Goal: Communication & Community: Answer question/provide support

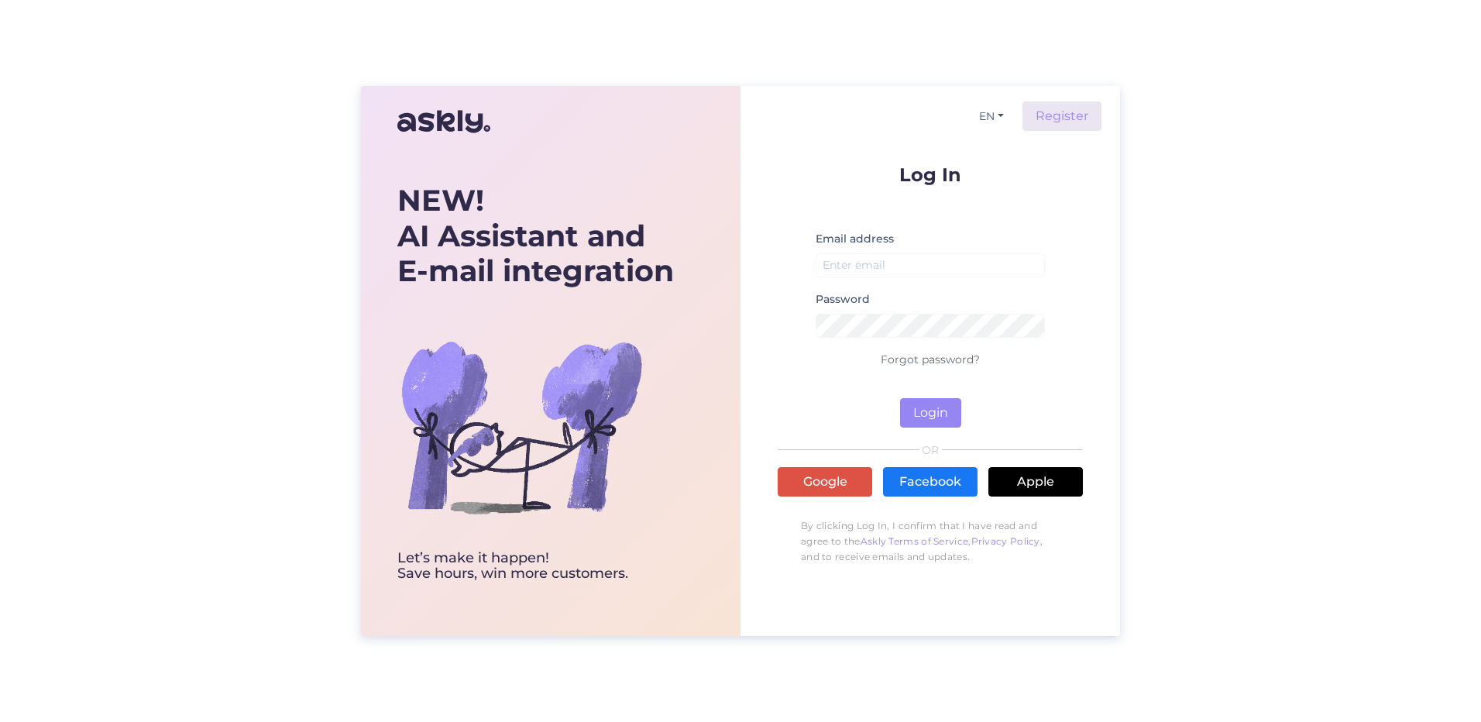
drag, startPoint x: 940, startPoint y: 245, endPoint x: 948, endPoint y: 269, distance: 25.2
click at [944, 258] on div "Email address" at bounding box center [930, 259] width 229 height 60
drag, startPoint x: 948, startPoint y: 269, endPoint x: 915, endPoint y: 308, distance: 51.2
click at [948, 269] on input "email" at bounding box center [930, 265] width 229 height 24
click at [877, 273] on input "email" at bounding box center [930, 265] width 229 height 24
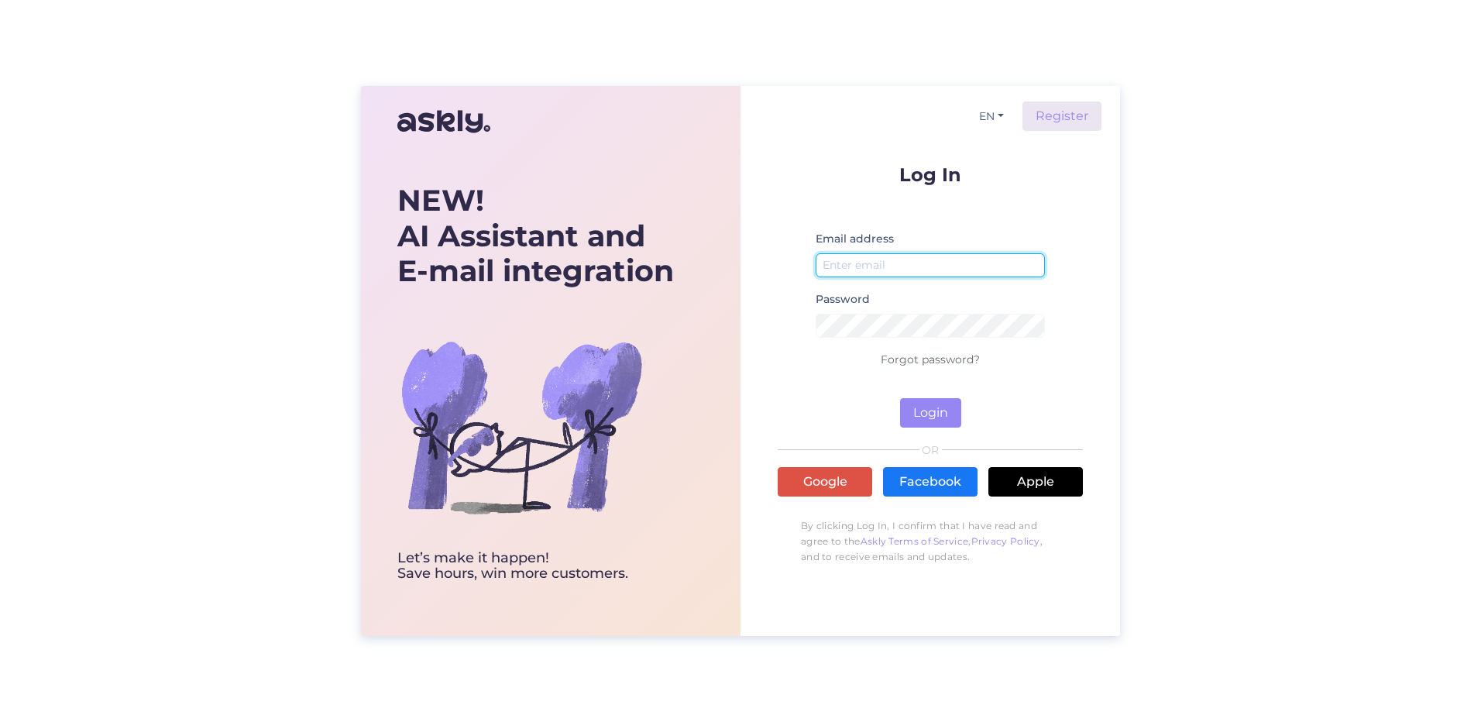
paste input "[EMAIL_ADDRESS][DOMAIN_NAME]"
type input "[EMAIL_ADDRESS][DOMAIN_NAME]"
click at [939, 418] on button "Login" at bounding box center [930, 412] width 61 height 29
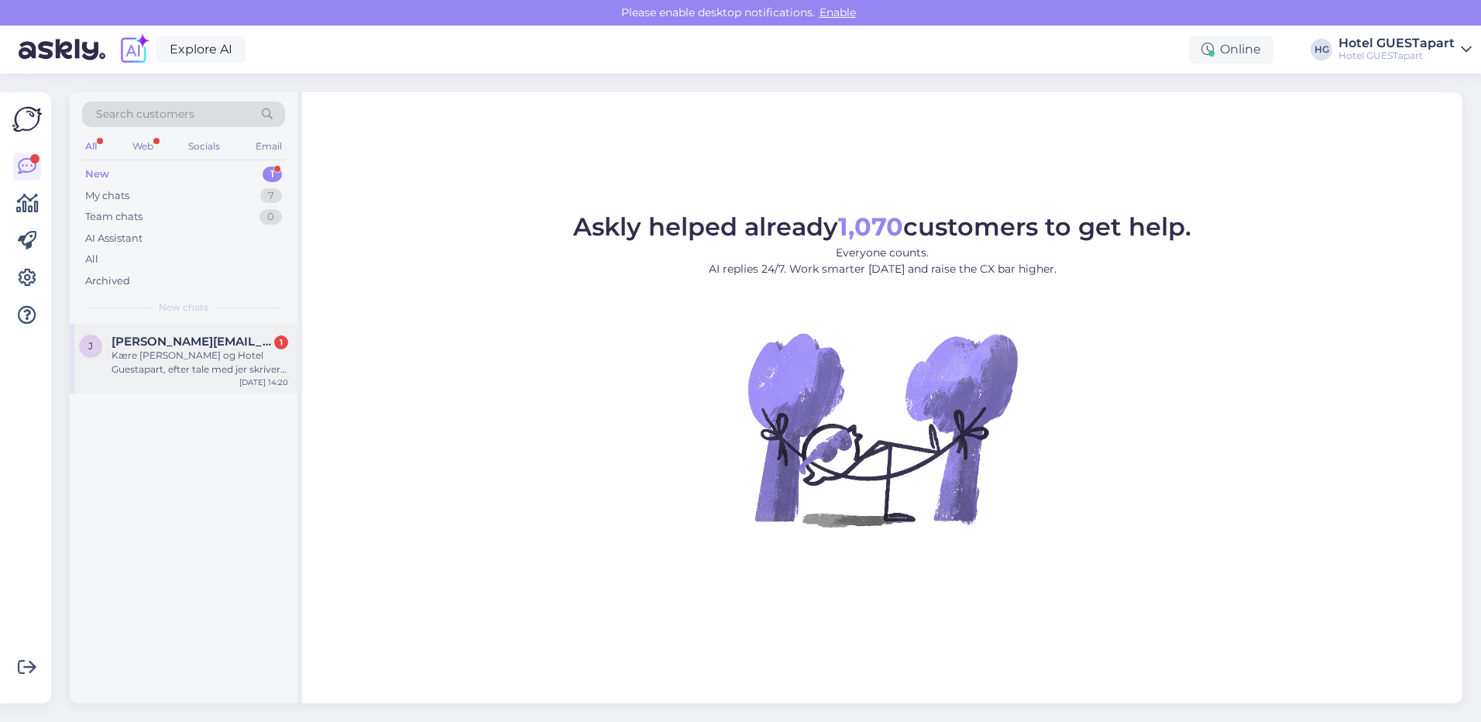
click at [230, 359] on div "Kære [PERSON_NAME] og Hotel Guestapart, efter tale med jer skriver jeg her da m…" at bounding box center [200, 363] width 177 height 28
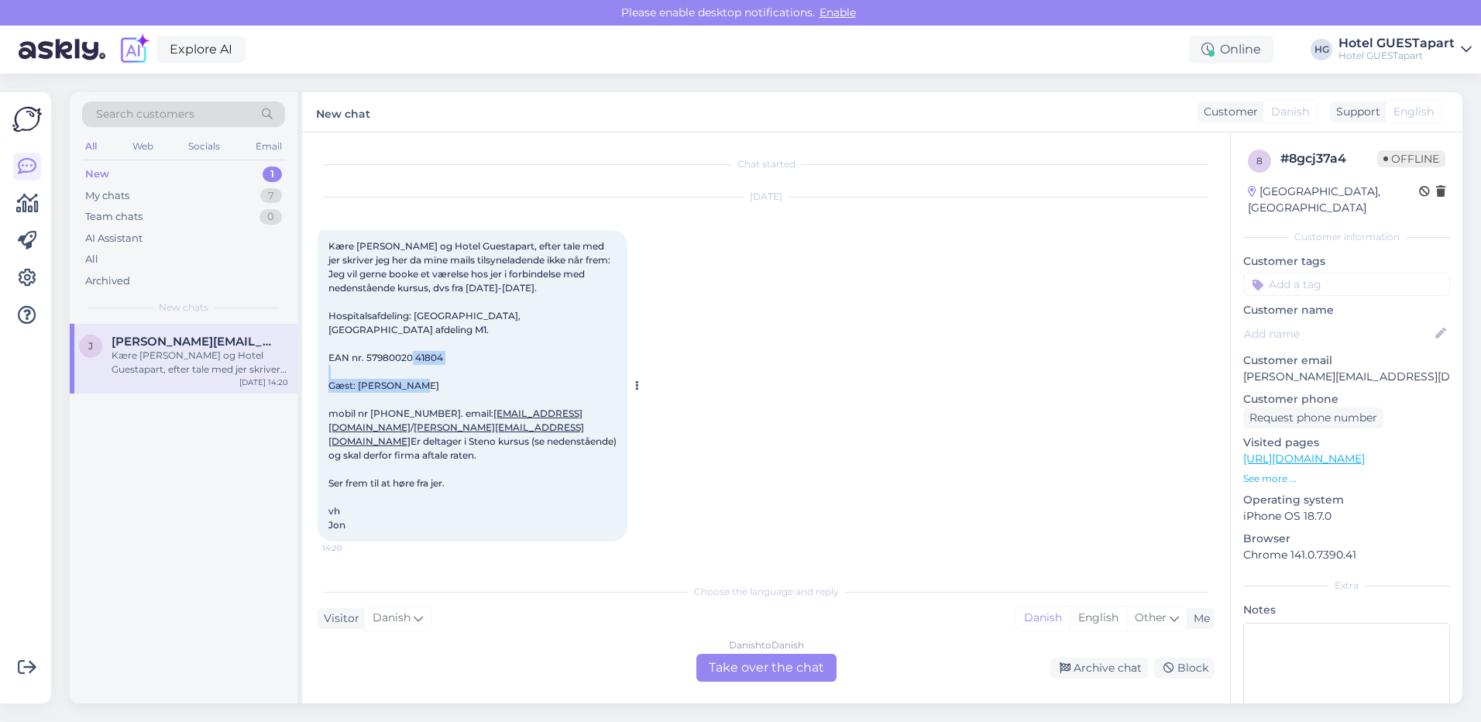
drag, startPoint x: 501, startPoint y: 373, endPoint x: 358, endPoint y: 378, distance: 143.4
click at [358, 378] on div "Kære [PERSON_NAME] og Hotel Guestapart, efter tale med jer skriver jeg her da m…" at bounding box center [473, 385] width 310 height 311
copy span "[PERSON_NAME]"
drag, startPoint x: 458, startPoint y: 401, endPoint x: 572, endPoint y: 406, distance: 113.2
click at [572, 406] on div "Kære [PERSON_NAME] og Hotel Guestapart, efter tale med jer skriver jeg her da m…" at bounding box center [473, 385] width 310 height 311
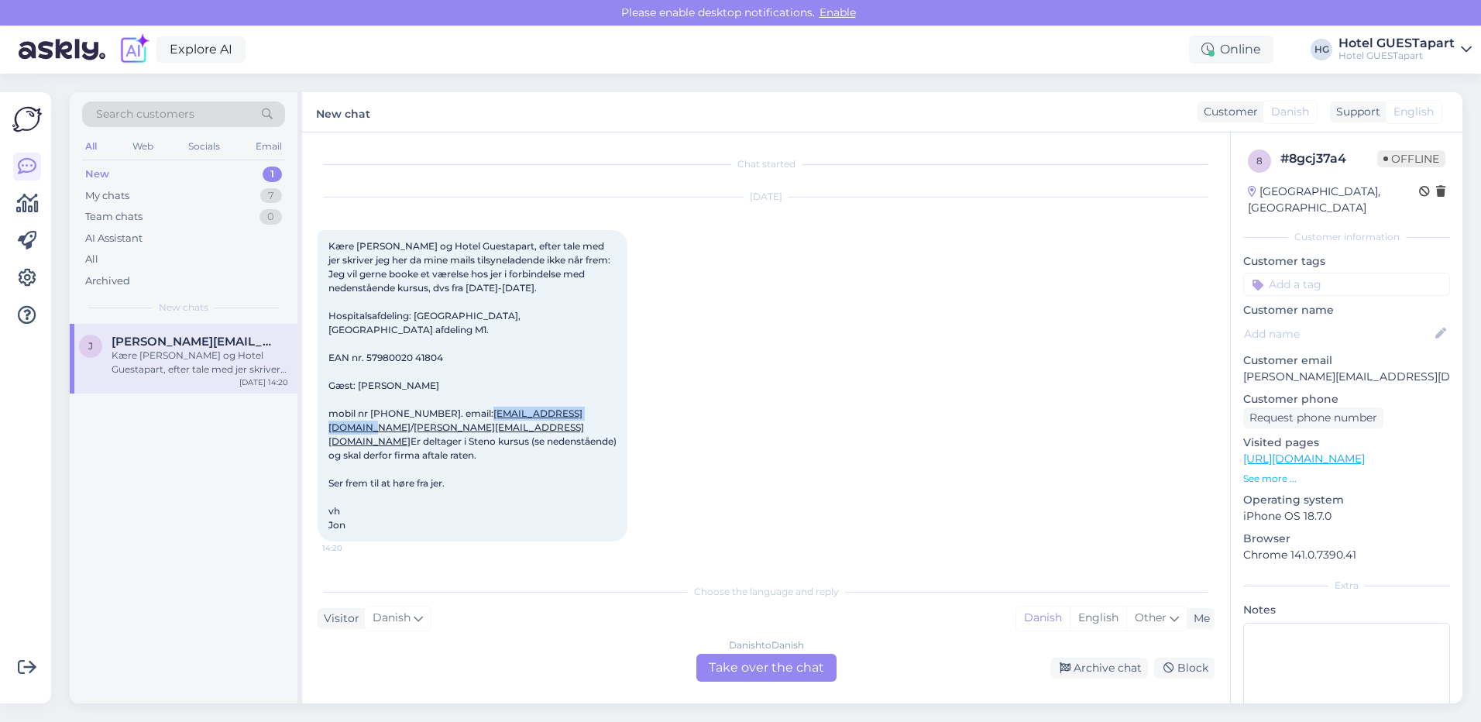
copy link "[EMAIL_ADDRESS][DOMAIN_NAME]"
drag, startPoint x: 421, startPoint y: 399, endPoint x: 373, endPoint y: 400, distance: 48.0
click at [373, 400] on span "Kære [PERSON_NAME] og Hotel Guestapart, efter tale med jer skriver jeg her da m…" at bounding box center [473, 385] width 290 height 290
drag, startPoint x: 373, startPoint y: 400, endPoint x: 423, endPoint y: 400, distance: 50.3
click at [423, 400] on span "Kære [PERSON_NAME] og Hotel Guestapart, efter tale med jer skriver jeg her da m…" at bounding box center [473, 385] width 290 height 290
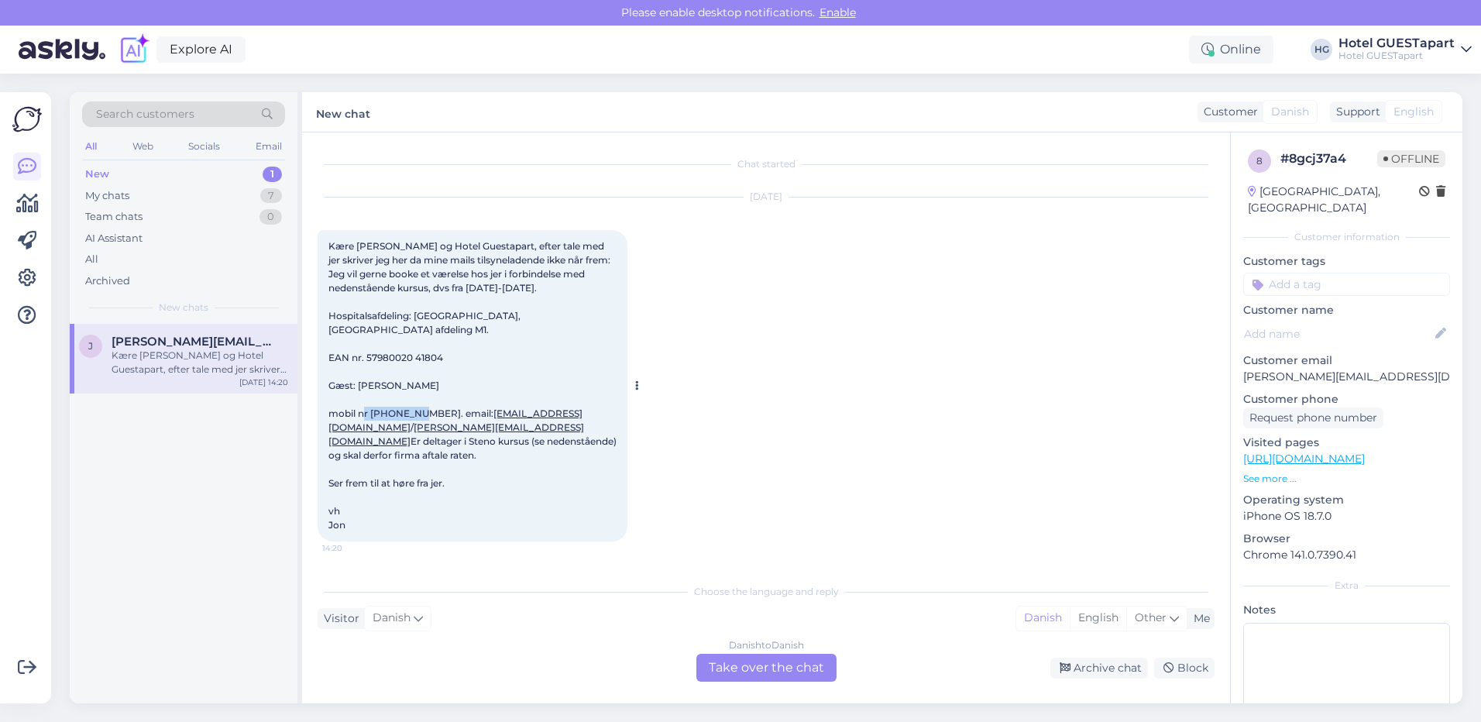
drag, startPoint x: 422, startPoint y: 399, endPoint x: 373, endPoint y: 400, distance: 49.6
click at [373, 400] on span "Kære [PERSON_NAME] og Hotel Guestapart, efter tale med jer skriver jeg her da m…" at bounding box center [473, 385] width 290 height 290
copy span "23 60 29 94"
drag, startPoint x: 444, startPoint y: 343, endPoint x: 366, endPoint y: 345, distance: 77.5
click at [366, 345] on div "Kære [PERSON_NAME] og Hotel Guestapart, efter tale med jer skriver jeg her da m…" at bounding box center [473, 385] width 310 height 311
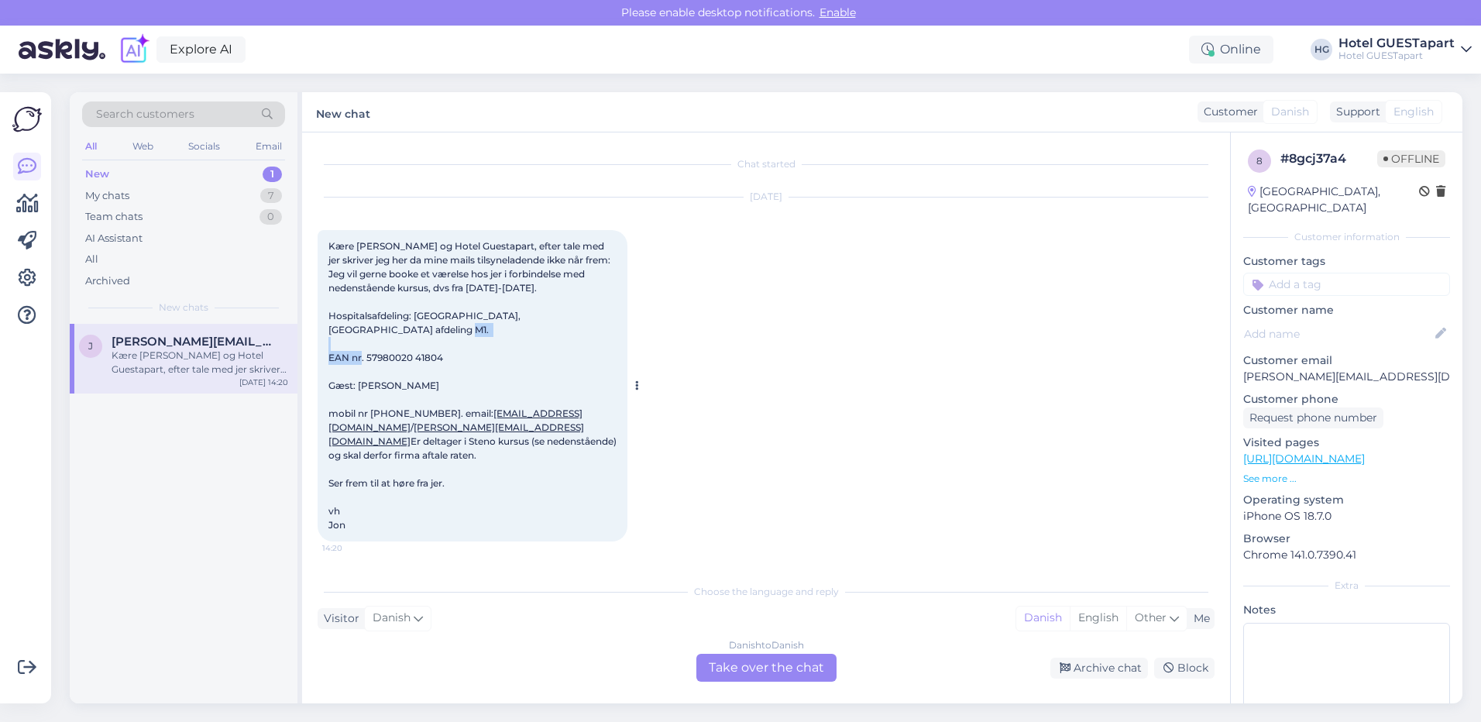
copy span "57980020 41804"
click at [802, 663] on div "Danish to Danish Take over the chat" at bounding box center [766, 668] width 140 height 28
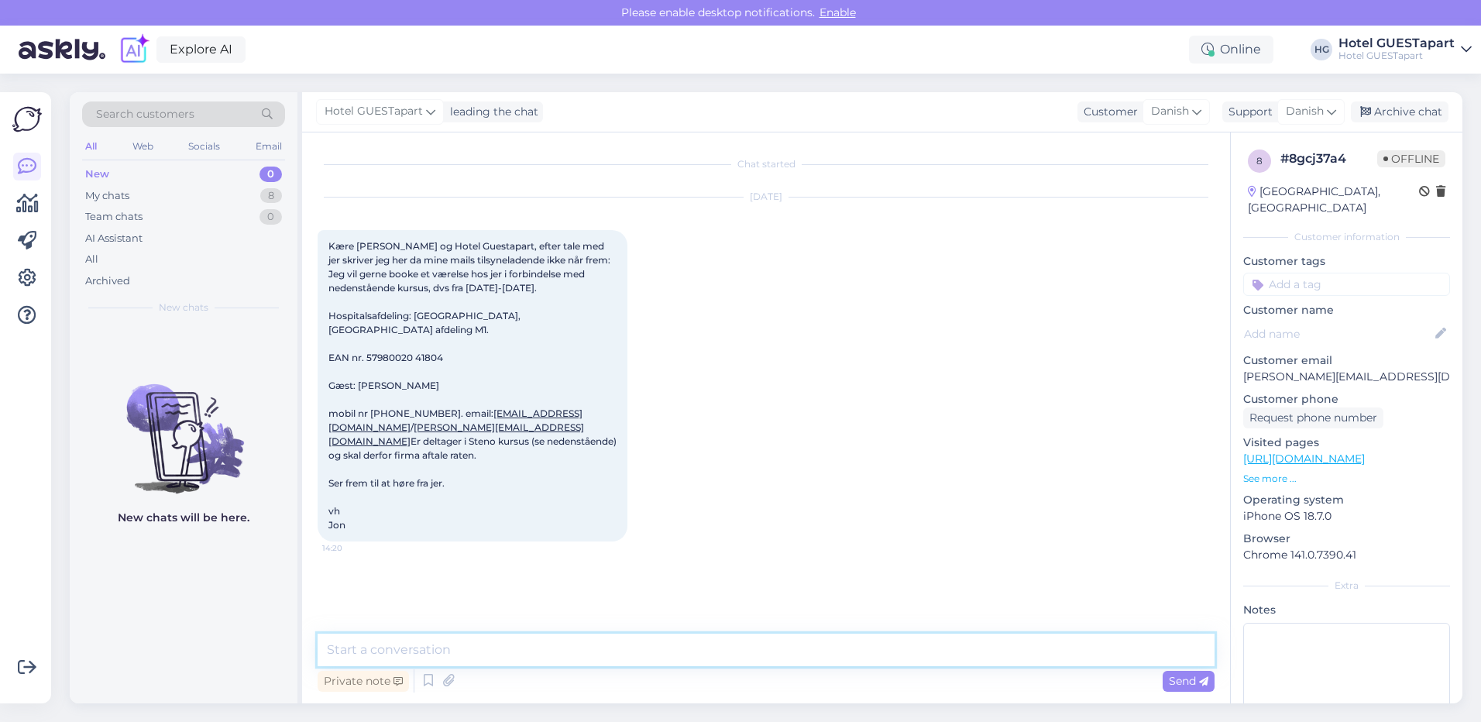
click at [432, 651] on textarea at bounding box center [766, 650] width 897 height 33
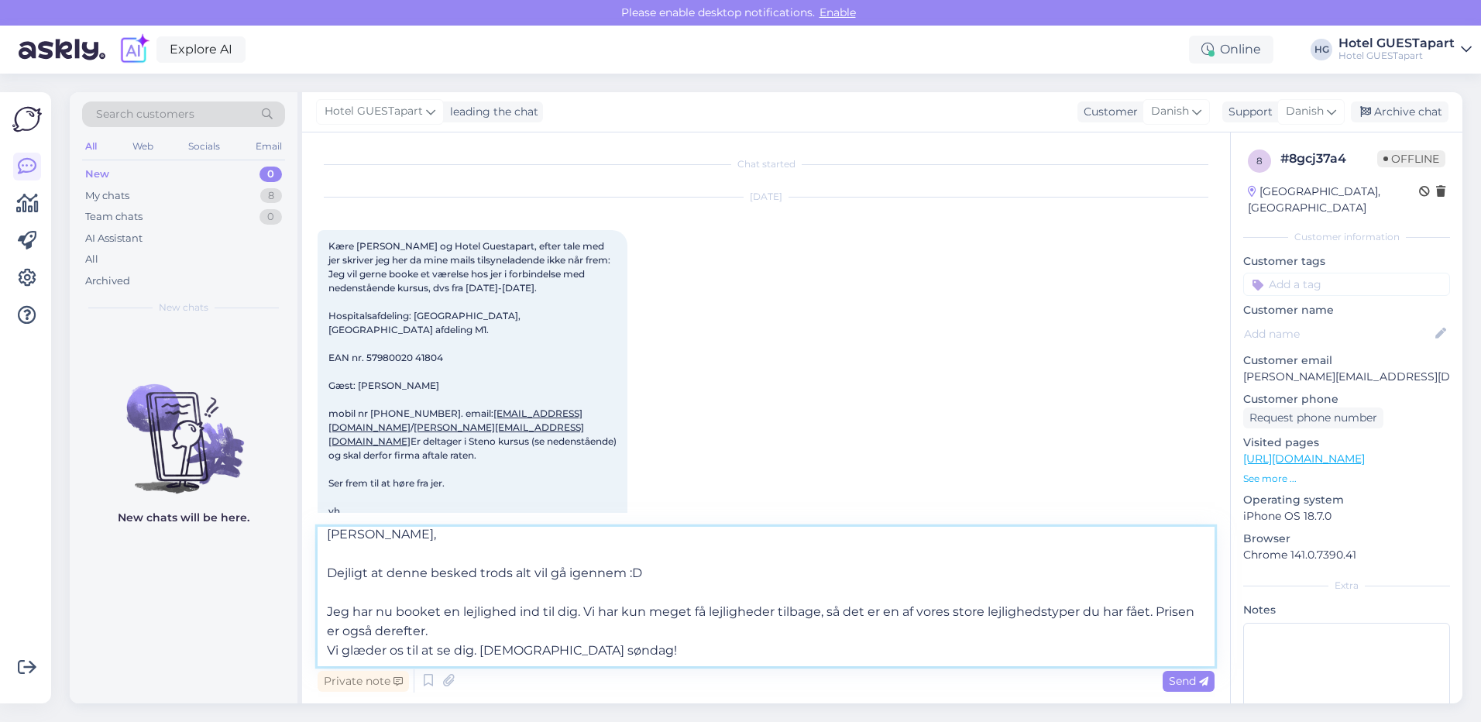
scroll to position [39, 0]
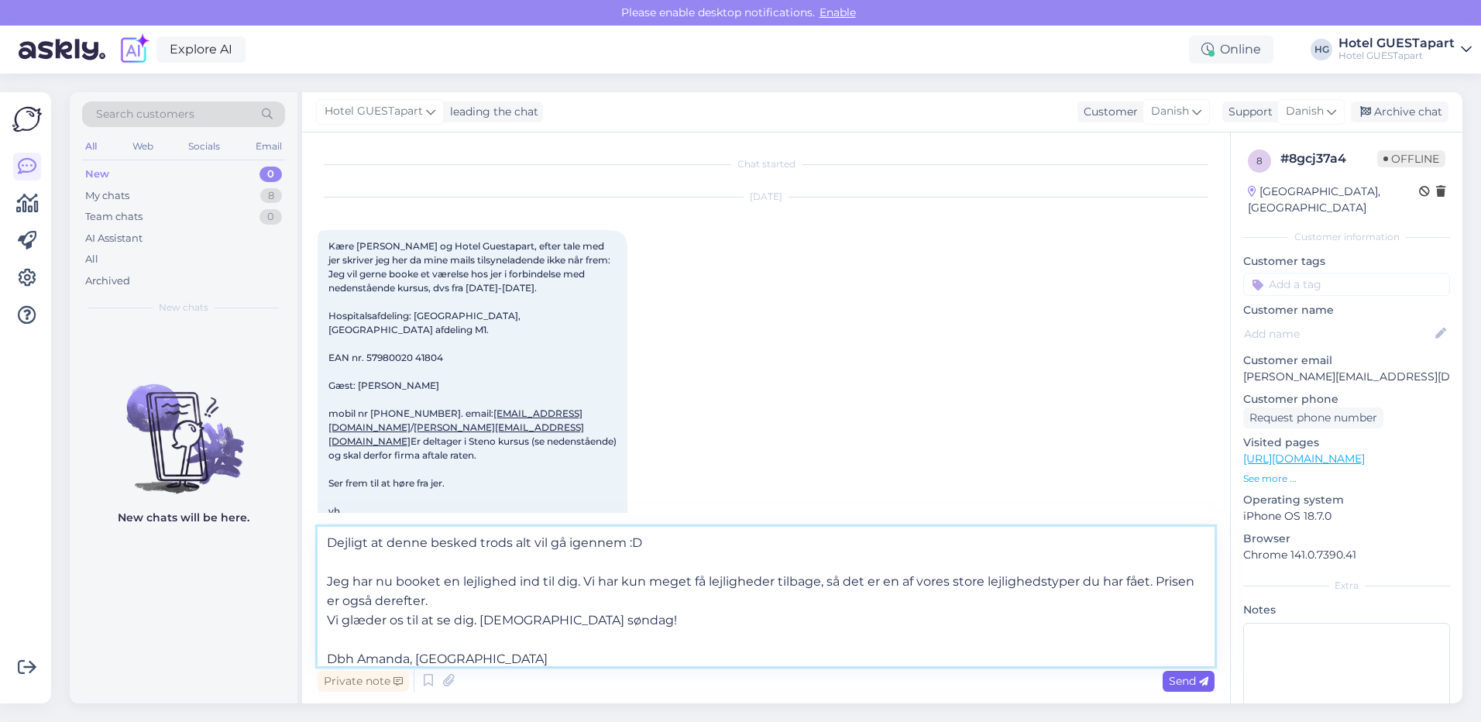
type textarea "[PERSON_NAME], Dejligt at denne besked trods alt vil gå igennem :D Jeg har nu b…"
click at [1176, 685] on span "Send" at bounding box center [1188, 681] width 39 height 14
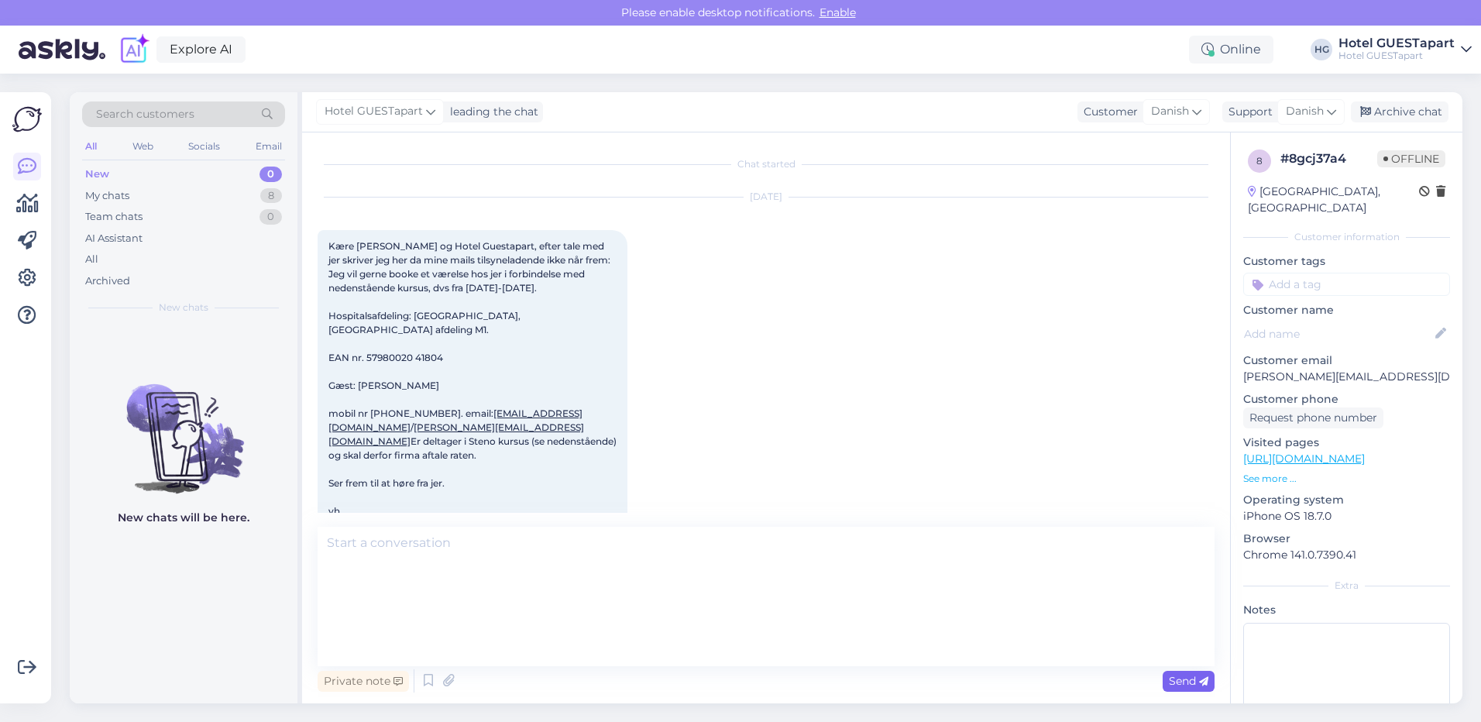
scroll to position [0, 0]
